Goal: Transaction & Acquisition: Subscribe to service/newsletter

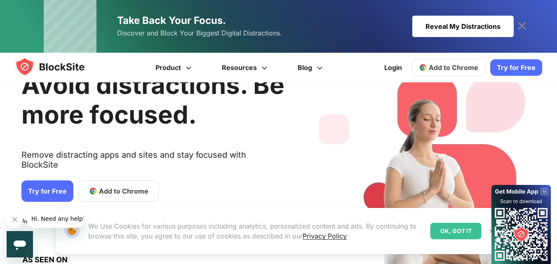
click at [511, 74] on link "Try for Free" at bounding box center [516, 67] width 52 height 16
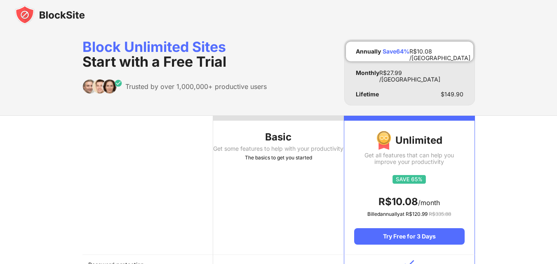
click at [297, 151] on div "Get some features to help with your productivity" at bounding box center [278, 149] width 131 height 7
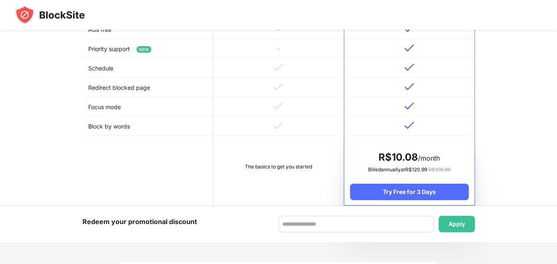
click at [277, 135] on td at bounding box center [278, 126] width 131 height 19
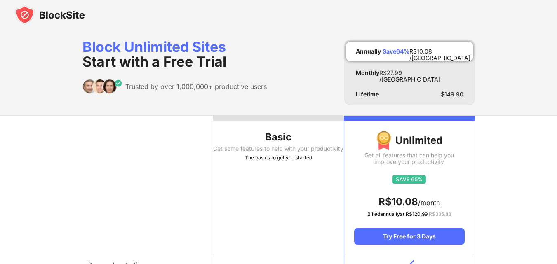
click at [269, 134] on div "Basic" at bounding box center [278, 137] width 131 height 13
click at [281, 162] on div "The basics to get you started" at bounding box center [278, 158] width 131 height 8
click at [280, 162] on div "The basics to get you started" at bounding box center [278, 158] width 131 height 8
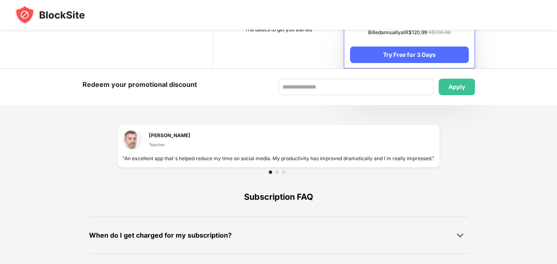
scroll to position [581, 0]
